Goal: Check status: Check status

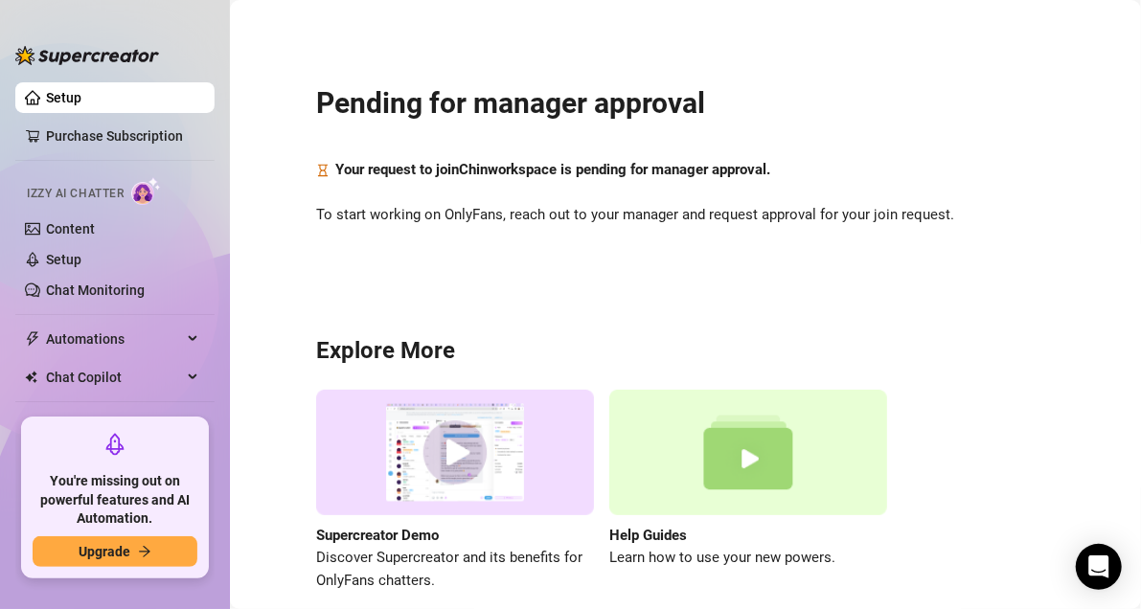
click at [849, 123] on div "Pending for manager approval Your request to join [PERSON_NAME] workspace is pe…" at bounding box center [685, 326] width 872 height 626
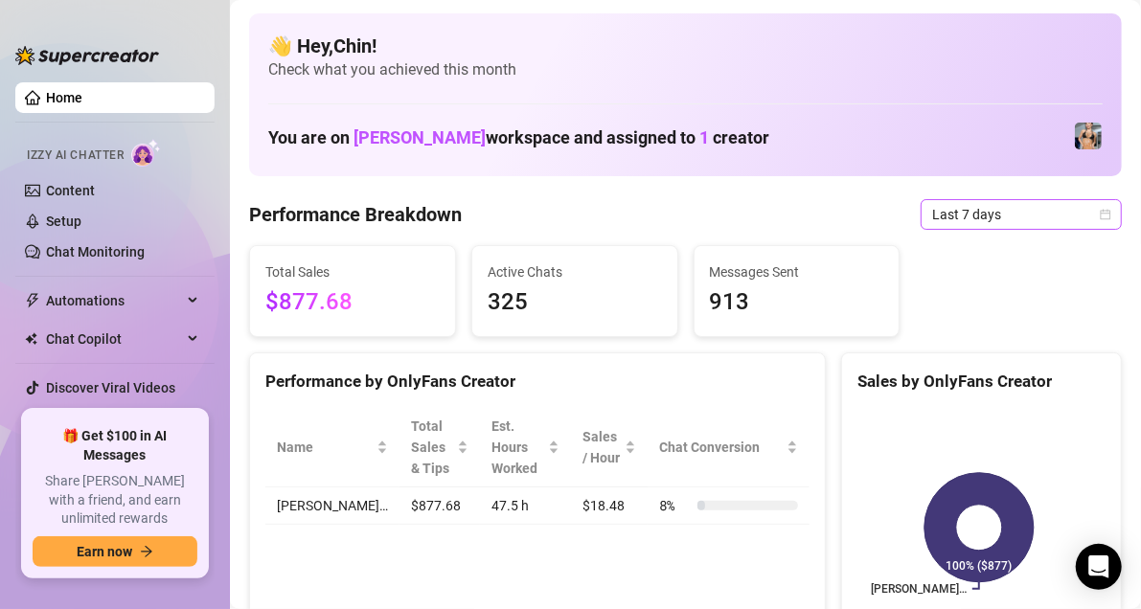
click at [1099, 209] on icon "calendar" at bounding box center [1104, 214] width 11 height 11
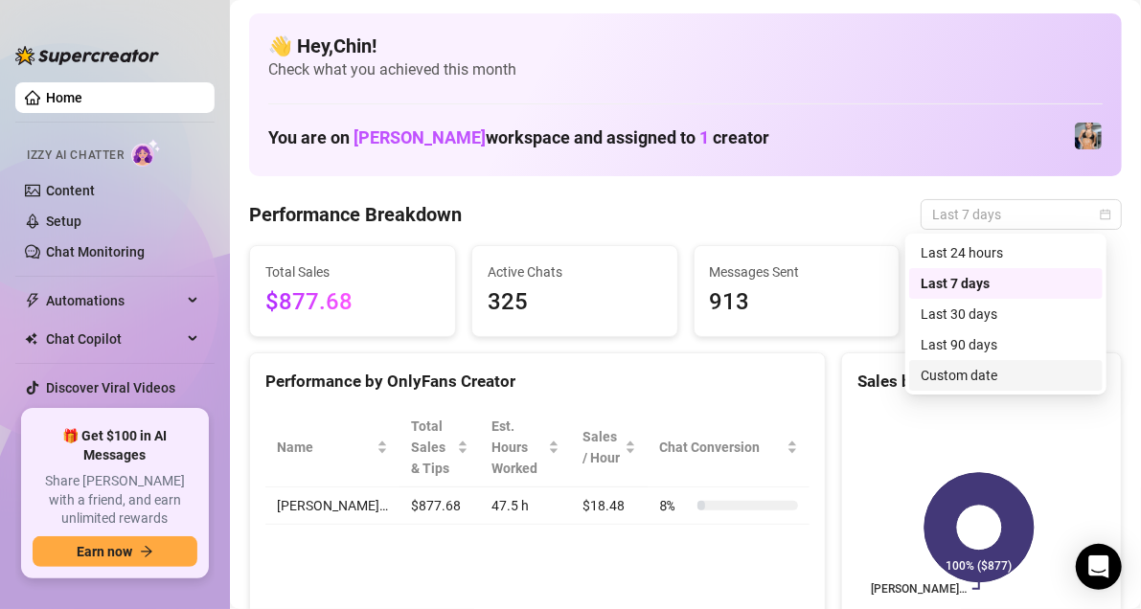
click at [997, 373] on div "Custom date" at bounding box center [1005, 375] width 170 height 21
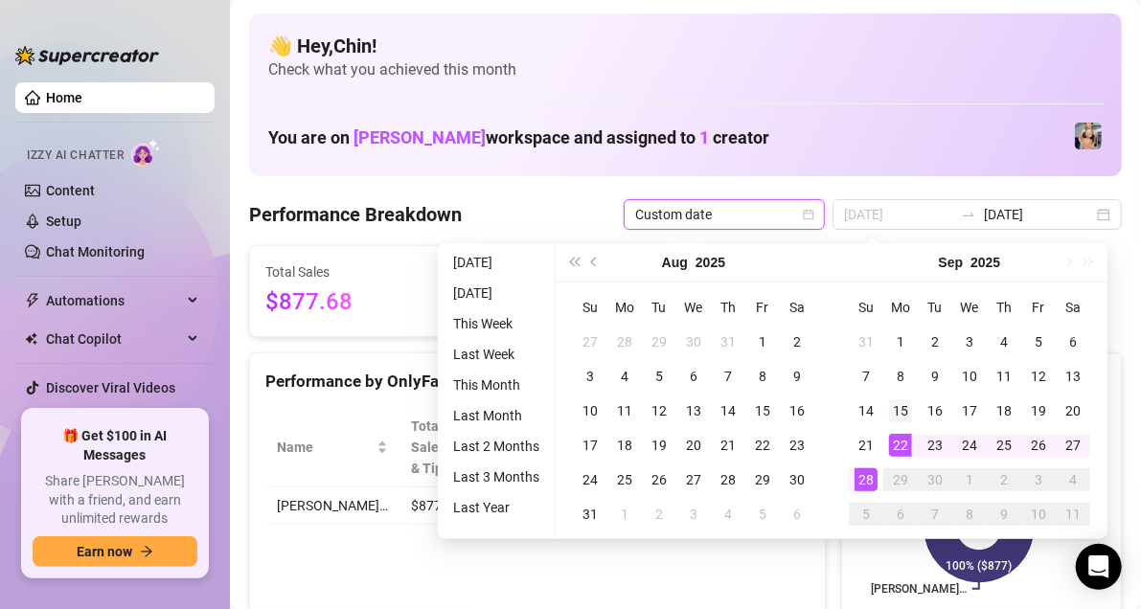
type input "[DATE]"
click at [905, 412] on div "15" at bounding box center [900, 410] width 23 height 23
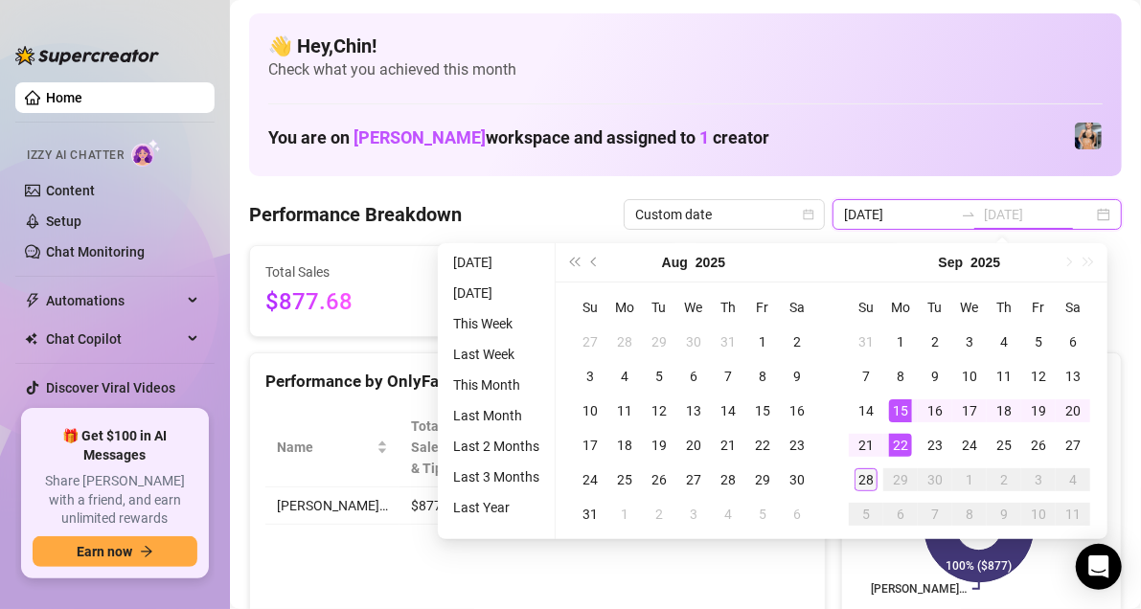
type input "[DATE]"
click at [859, 480] on div "28" at bounding box center [865, 479] width 23 height 23
type input "[DATE]"
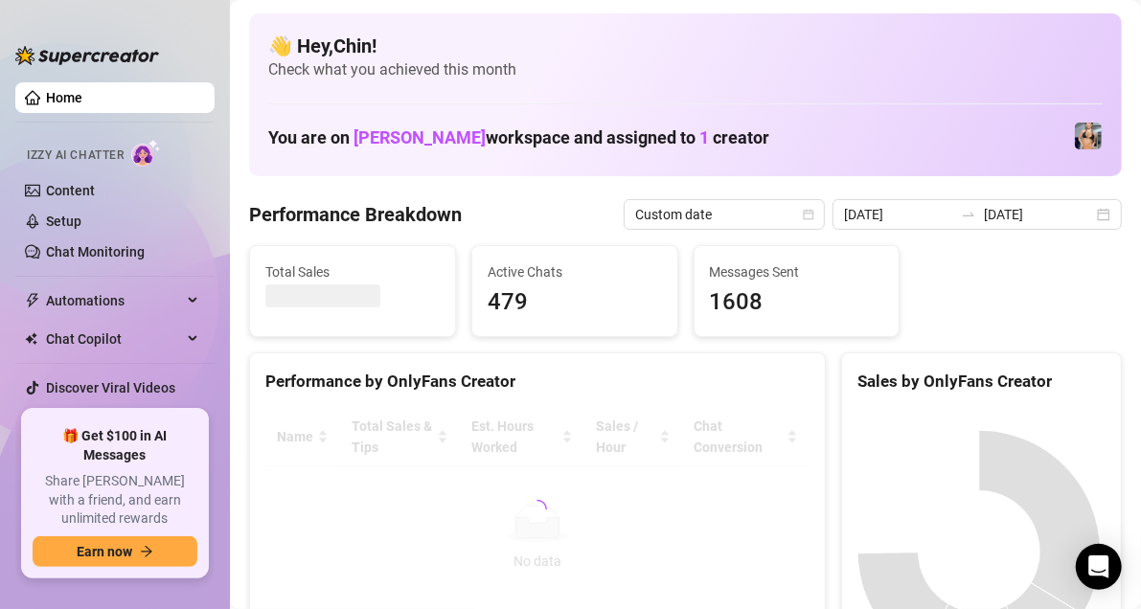
scroll to position [96, 0]
